Goal: Navigation & Orientation: Go to known website

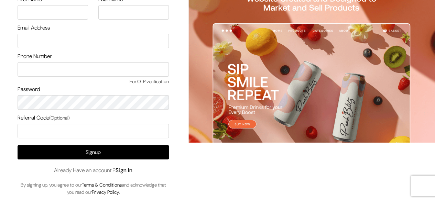
click at [130, 170] on link "Sign In" at bounding box center [124, 170] width 17 height 7
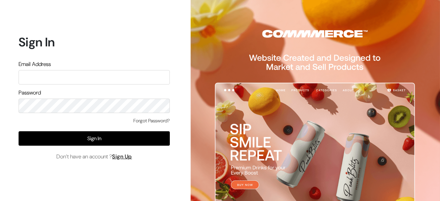
click at [96, 69] on div "Email Address" at bounding box center [94, 72] width 151 height 24
click at [90, 74] on input "text" at bounding box center [94, 77] width 151 height 14
paste input "mayank@commmerce.com"
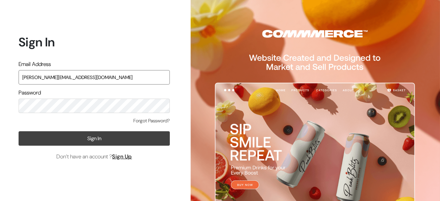
type input "mayank@commmerce.com"
click at [88, 141] on button "Sign In" at bounding box center [94, 138] width 151 height 14
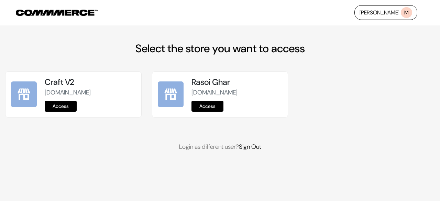
click at [64, 108] on link "Access" at bounding box center [61, 106] width 32 height 11
click at [67, 108] on link "Access" at bounding box center [61, 106] width 32 height 11
click at [211, 107] on link "Access" at bounding box center [208, 106] width 32 height 11
